Goal: Use online tool/utility: Utilize a website feature to perform a specific function

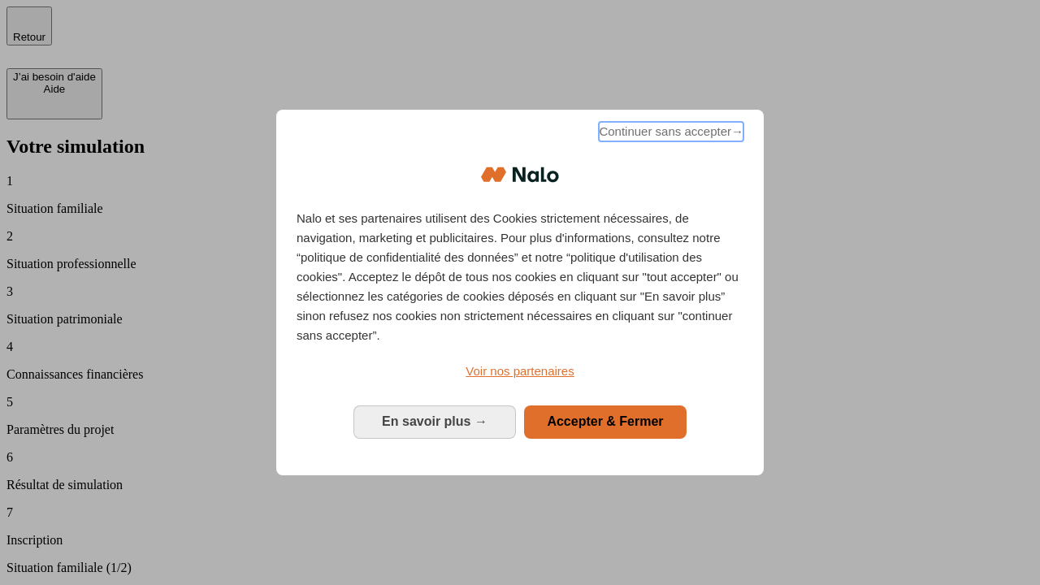
click at [669, 134] on span "Continuer sans accepter →" at bounding box center [671, 131] width 145 height 19
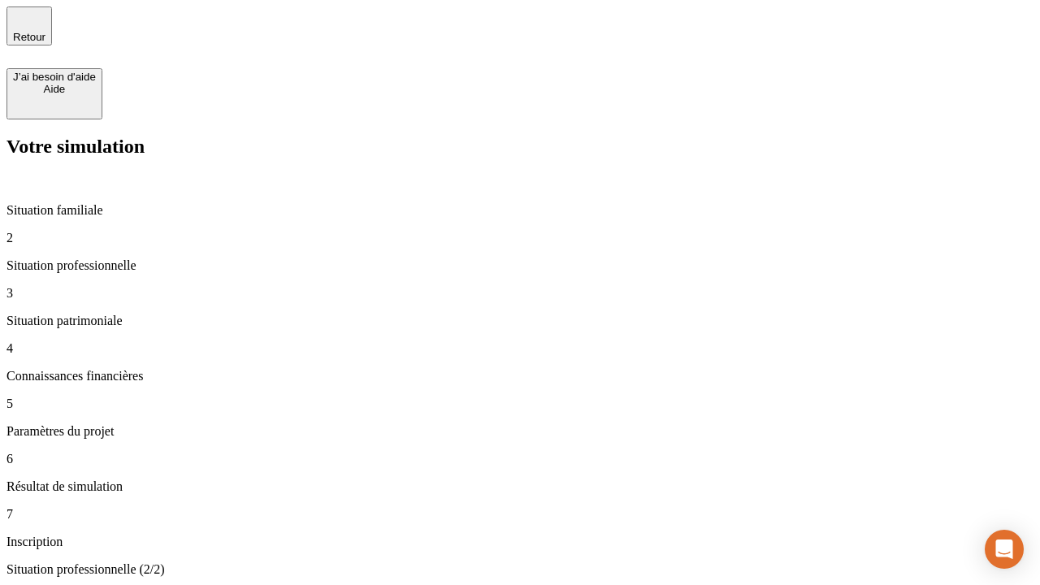
type input "30 000"
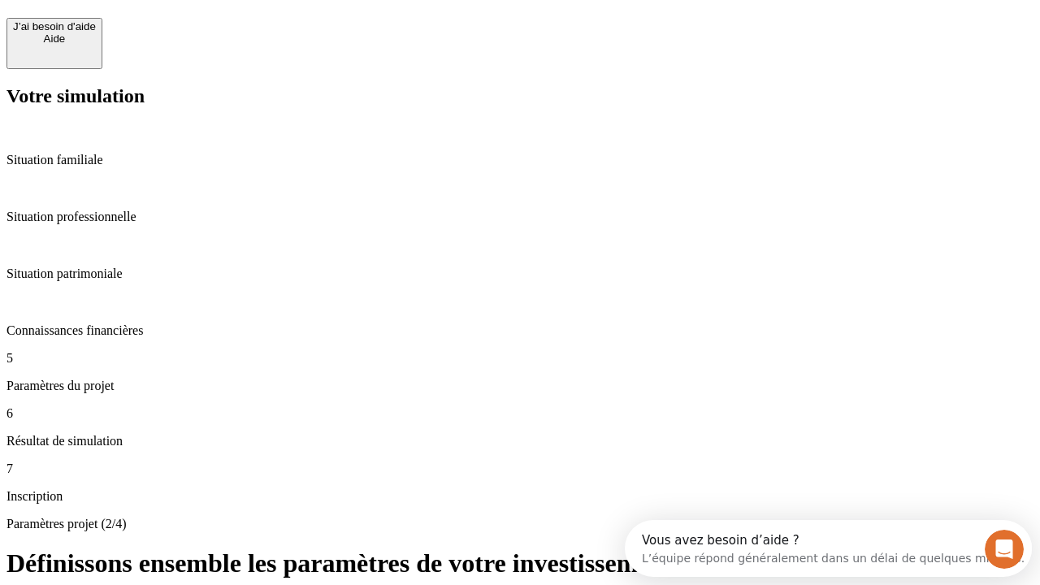
scroll to position [31, 0]
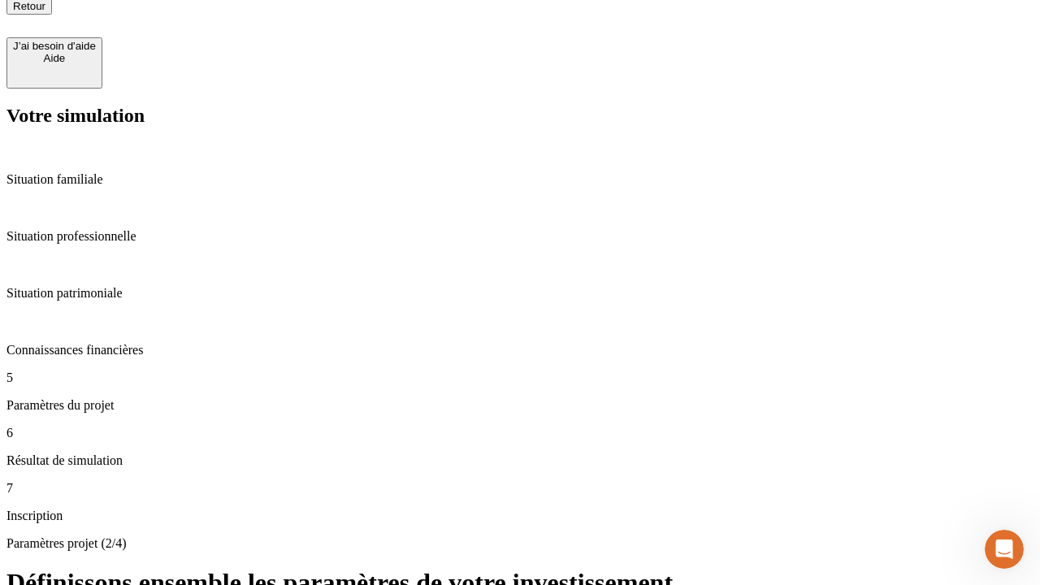
type input "25"
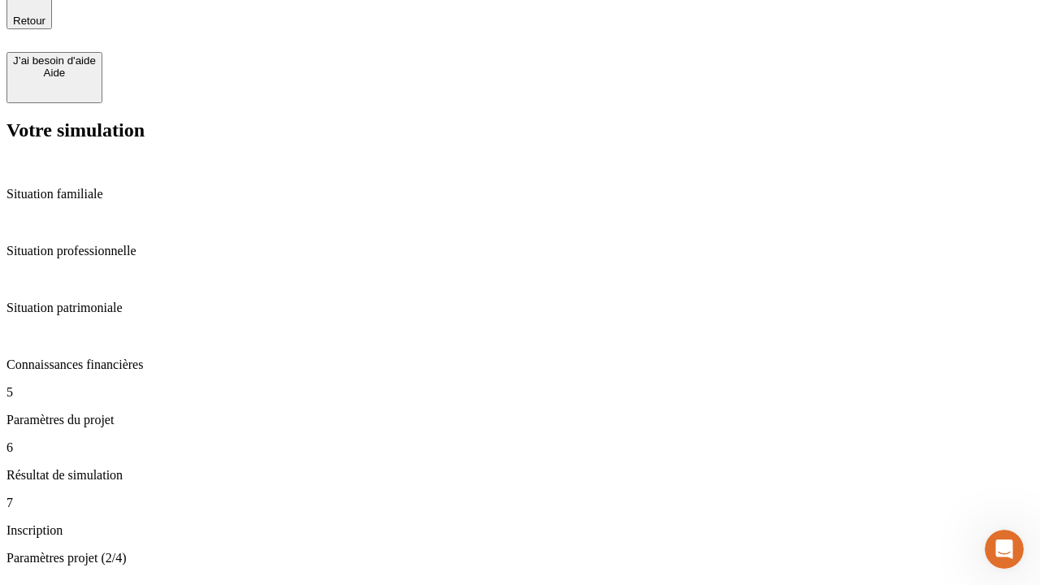
type input "5"
type input "1 000"
type input "640"
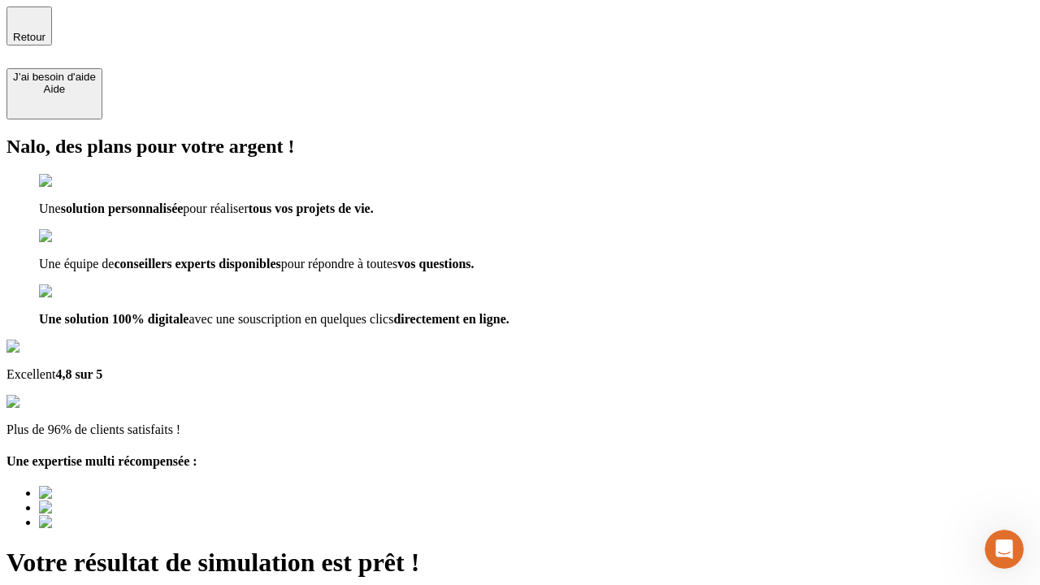
type input "[EMAIL_ADDRESS][PERSON_NAME][DOMAIN_NAME]"
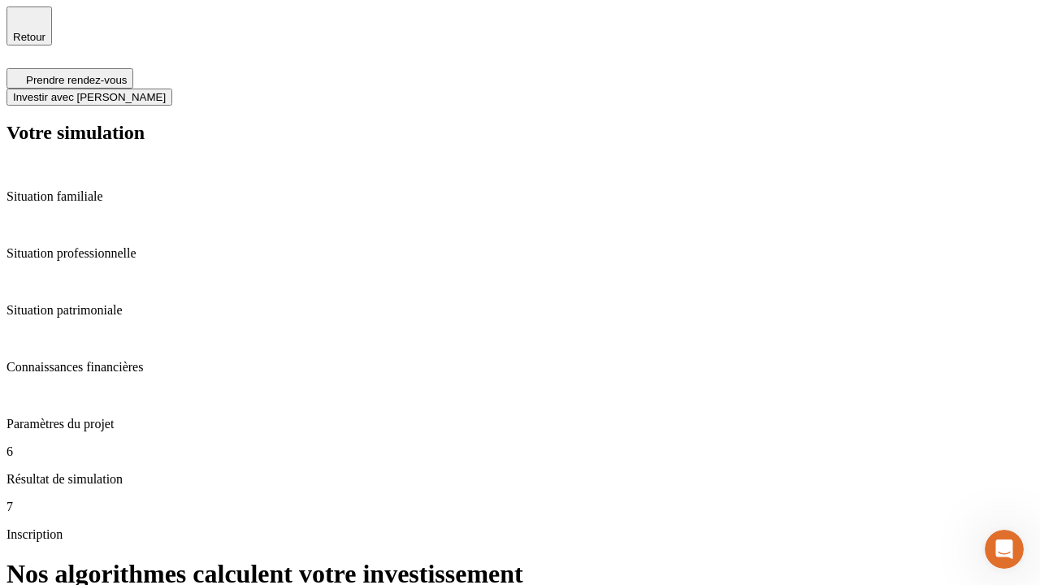
scroll to position [6, 0]
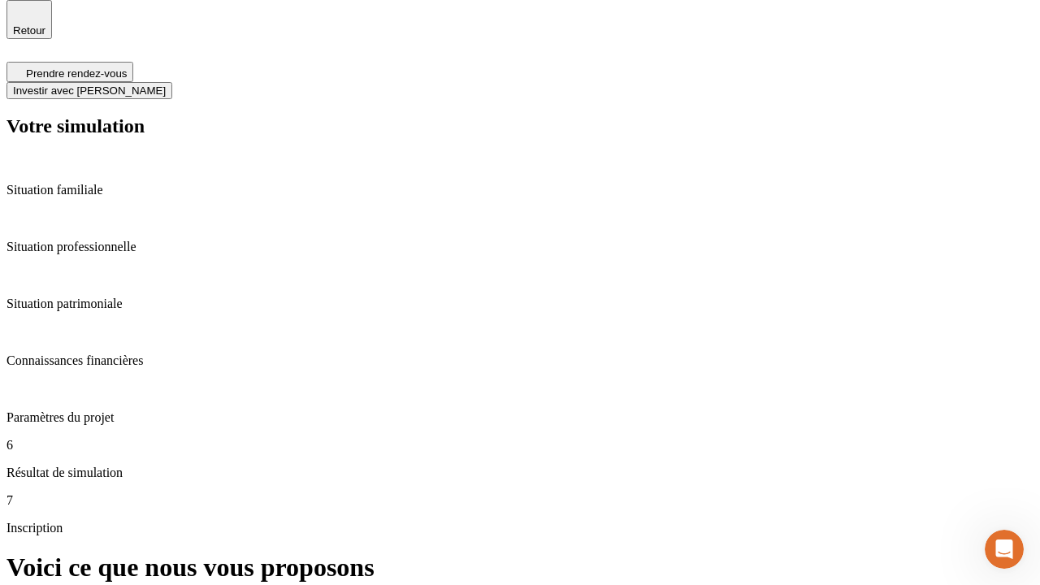
click at [166, 84] on span "Investir avec [PERSON_NAME]" at bounding box center [89, 90] width 153 height 12
